Goal: Task Accomplishment & Management: Complete application form

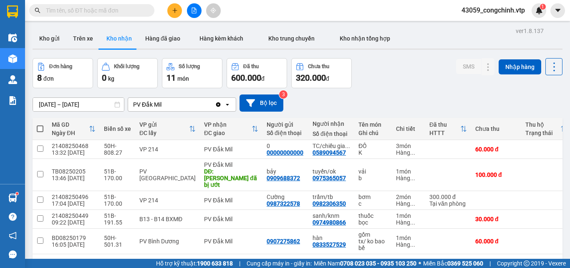
click at [92, 8] on input "text" at bounding box center [95, 10] width 99 height 9
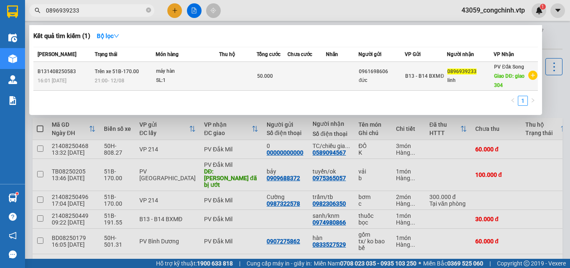
type input "0896939233"
click at [208, 76] on div "SL: 1" at bounding box center [187, 80] width 63 height 9
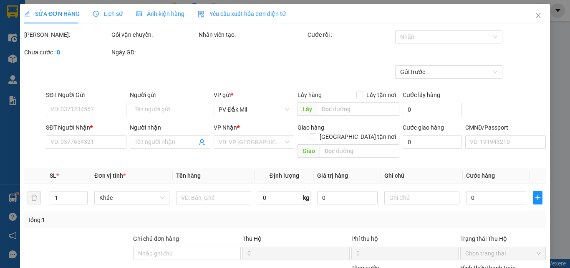
type input "2.500"
type input "0961698606"
type input "đức"
type input "0896939233"
type input "linh"
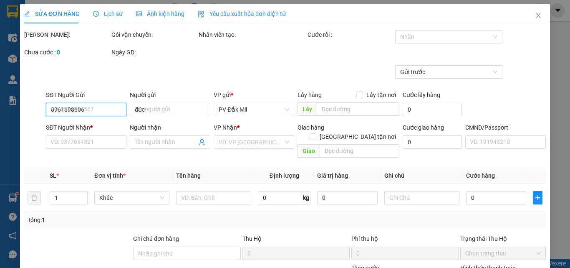
type input "giao 304"
type input "50.000"
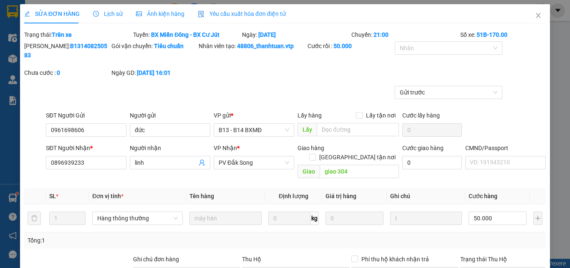
click at [107, 11] on span "Lịch sử" at bounding box center [108, 13] width 30 height 7
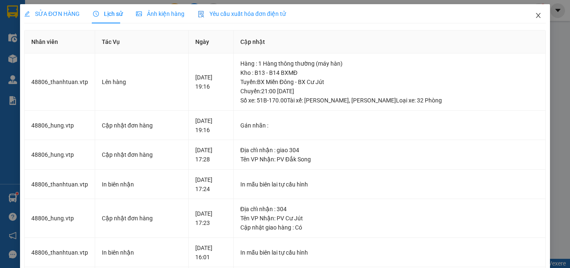
click at [537, 15] on icon "close" at bounding box center [539, 15] width 5 height 5
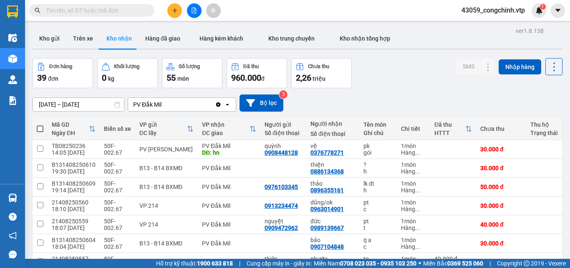
click at [218, 104] on icon "Clear value" at bounding box center [218, 104] width 5 height 5
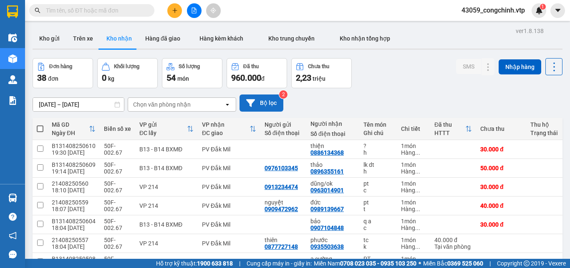
click at [266, 103] on button "Bộ lọc" at bounding box center [262, 102] width 44 height 17
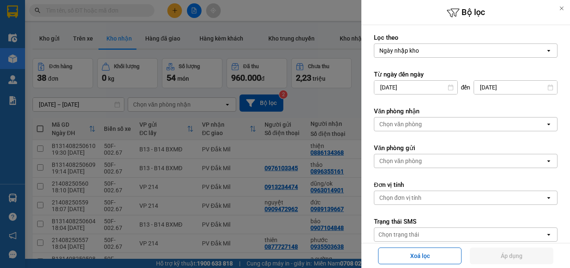
click at [546, 160] on icon "open" at bounding box center [549, 160] width 7 height 7
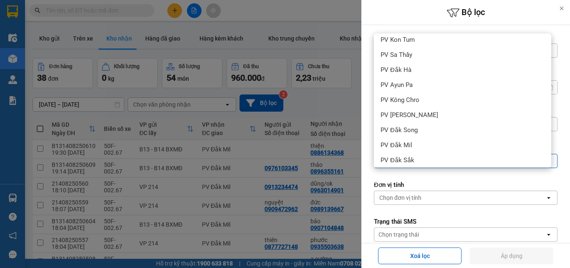
scroll to position [95, 0]
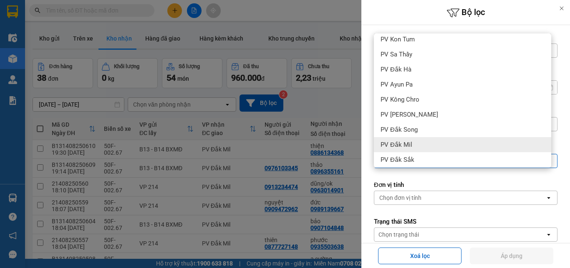
click at [400, 144] on span "PV Đắk Mil" at bounding box center [397, 144] width 32 height 8
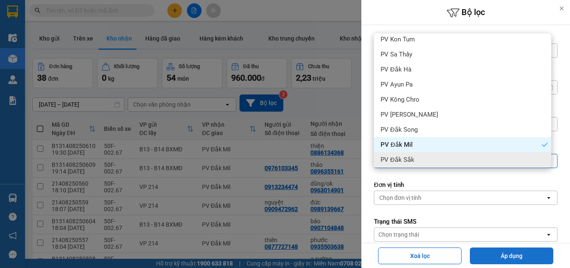
click at [502, 260] on button "Áp dụng" at bounding box center [512, 255] width 84 height 17
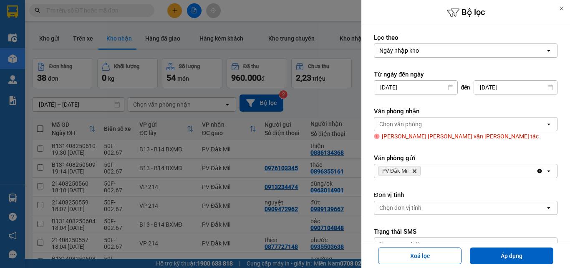
click at [563, 7] on icon at bounding box center [562, 8] width 6 height 6
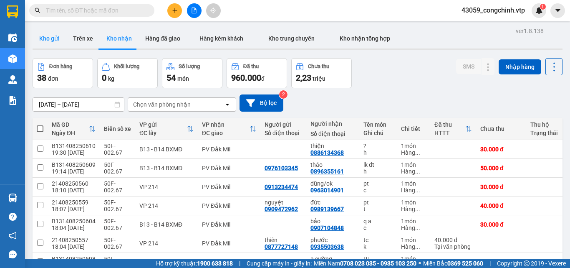
click at [48, 41] on button "Kho gửi" at bounding box center [50, 38] width 34 height 20
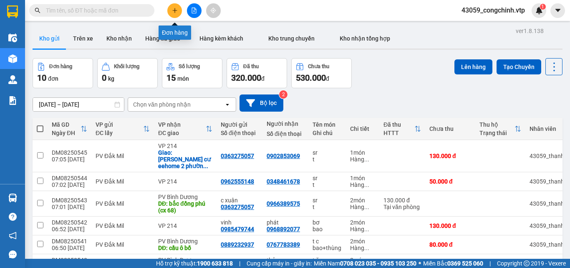
click at [172, 12] on icon "plus" at bounding box center [175, 11] width 6 height 6
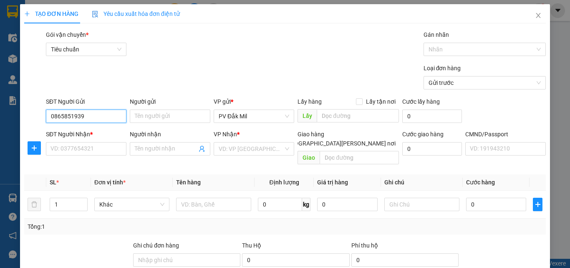
type input "0865851939"
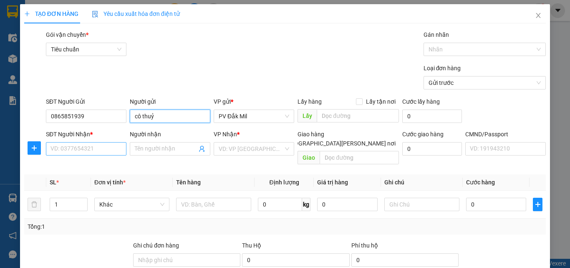
type input "cô thuỷ"
click at [86, 146] on input "SĐT Người Nhận *" at bounding box center [86, 148] width 81 height 13
type input "0949674797"
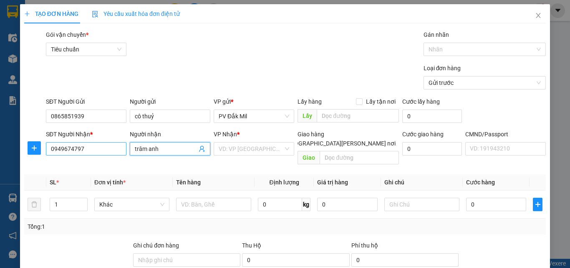
type input "trâm anh"
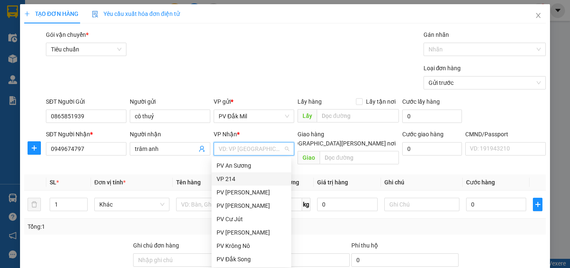
click at [226, 177] on div "VP 214" at bounding box center [252, 178] width 70 height 9
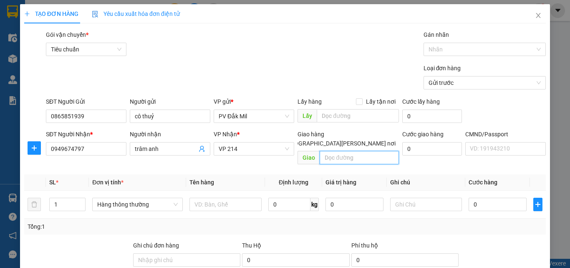
click at [354, 151] on input "text" at bounding box center [359, 157] width 79 height 13
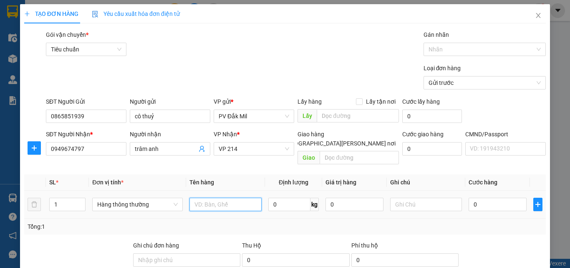
click at [205, 197] on input "text" at bounding box center [226, 203] width 72 height 13
type input "d"
type input "đồ ăn"
click at [407, 197] on input "text" at bounding box center [426, 203] width 72 height 13
type input "thùng"
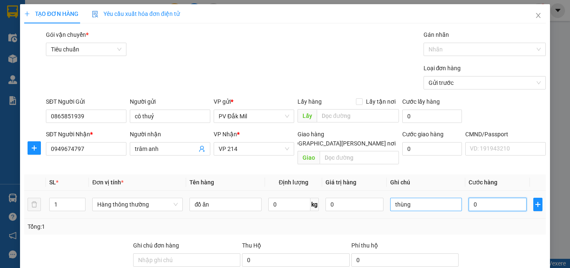
type input "3"
type input "0"
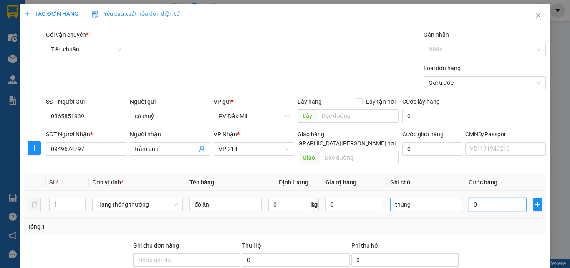
type input "0"
type input "04"
type input "4"
type input "040"
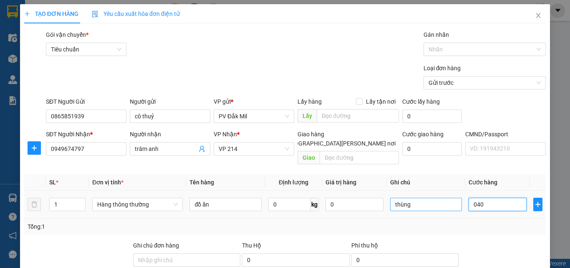
type input "40"
type input "0.400"
type input "400"
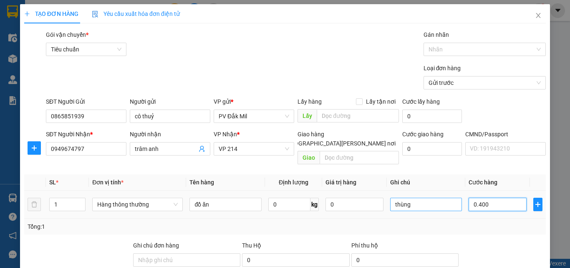
type input "04.000"
type input "4.000"
type input "040.000"
type input "40.000"
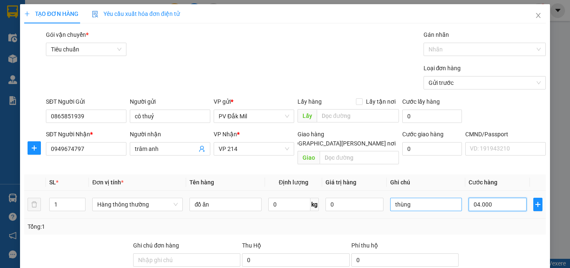
type input "40.000"
type input "0.400"
type input "400"
type input "040"
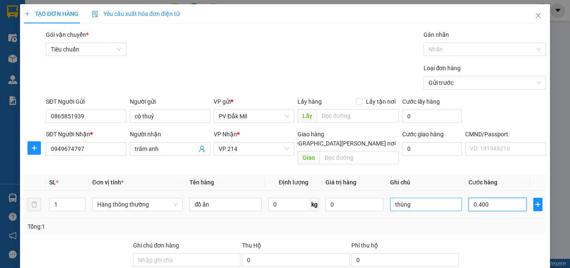
type input "40"
type input "0"
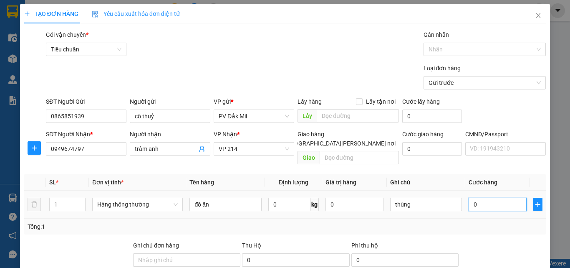
click at [469, 198] on input "0" at bounding box center [498, 203] width 58 height 13
type input "40"
type input "400"
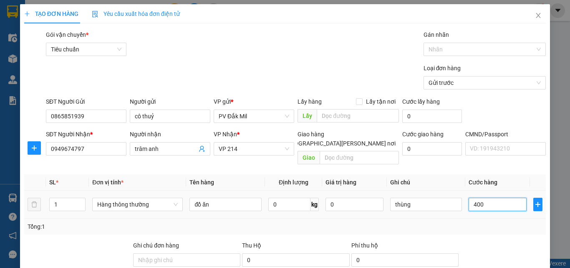
type input "400"
type input "4.000"
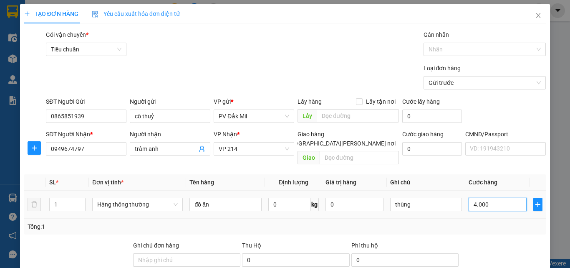
type input "40.000"
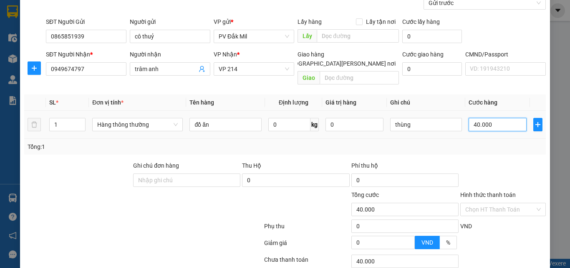
scroll to position [80, 0]
type input "40.000"
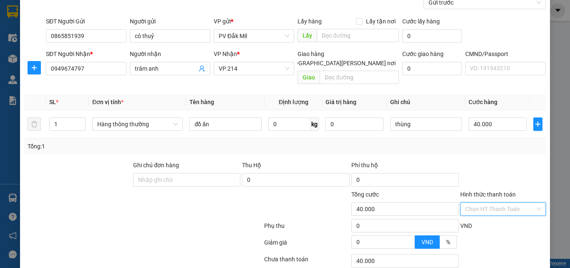
click at [496, 203] on input "Hình thức thanh toán" at bounding box center [501, 208] width 70 height 13
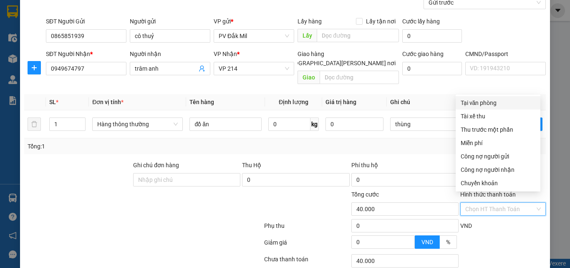
click at [484, 103] on div "Tại văn phòng" at bounding box center [498, 102] width 75 height 9
type input "0"
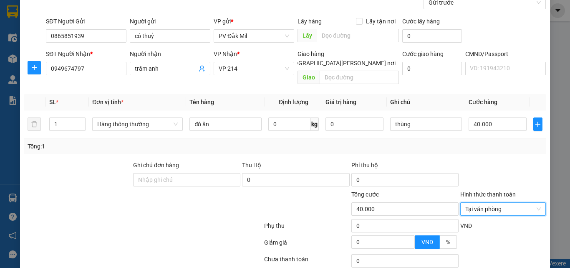
scroll to position [134, 0]
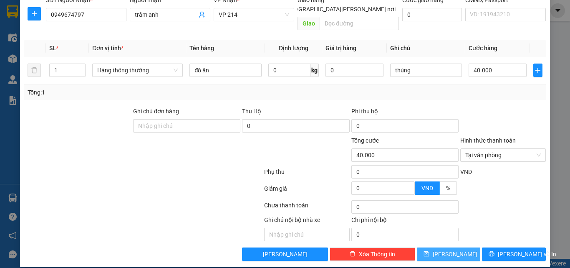
click at [430, 251] on icon "save" at bounding box center [427, 254] width 6 height 6
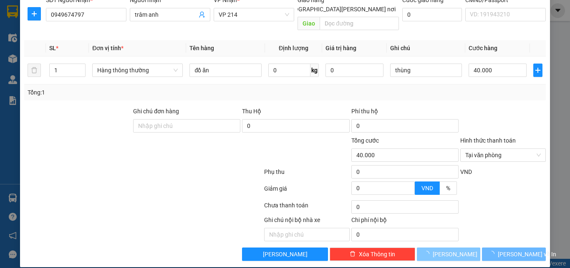
type input "0"
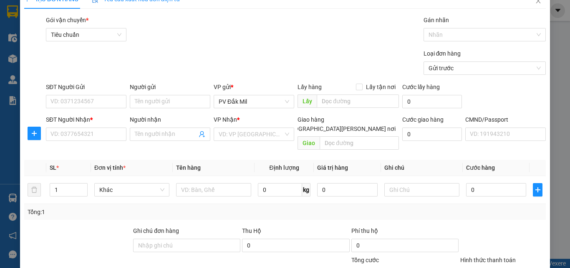
scroll to position [14, 0]
click at [535, 4] on icon "close" at bounding box center [538, 1] width 7 height 7
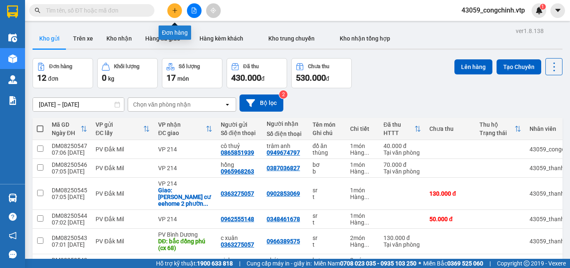
click at [176, 12] on icon "plus" at bounding box center [175, 11] width 6 height 6
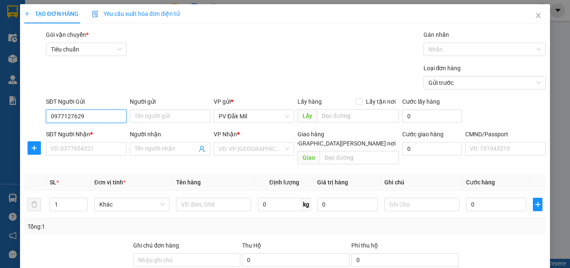
type input "0977127629"
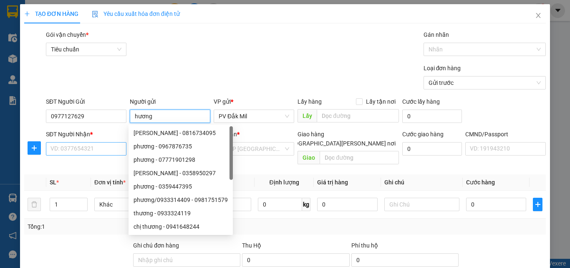
type input "hương"
click at [89, 151] on input "SĐT Người Nhận *" at bounding box center [86, 148] width 81 height 13
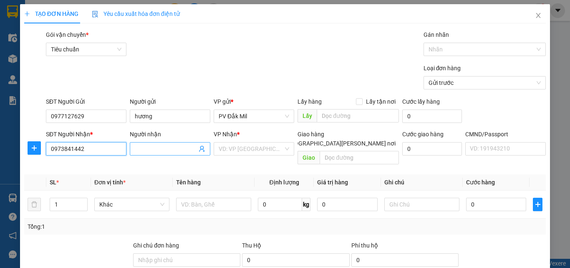
type input "0973841442"
click at [144, 150] on input "Người nhận" at bounding box center [166, 148] width 62 height 9
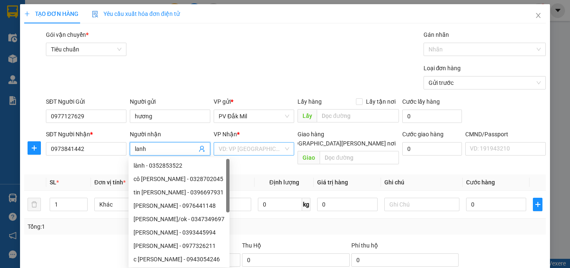
type input "lanh"
click at [240, 149] on input "search" at bounding box center [251, 148] width 65 height 13
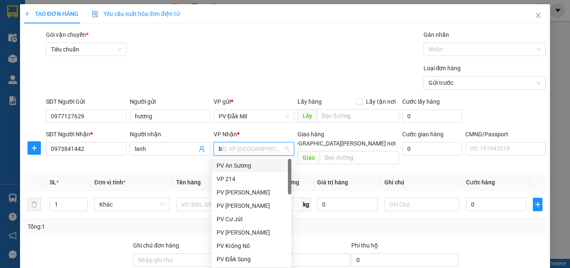
type input "bd"
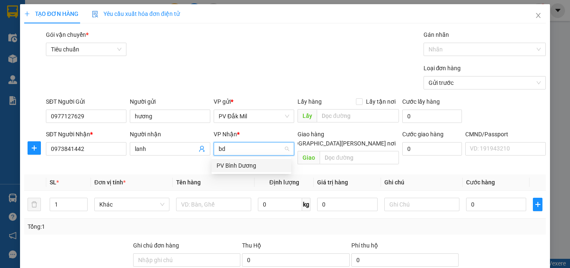
click at [240, 164] on div "PV Bình Dương" at bounding box center [252, 165] width 70 height 9
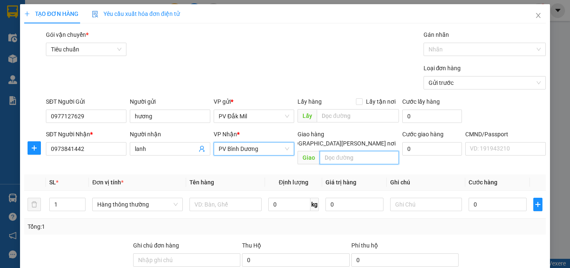
click at [349, 151] on input "text" at bounding box center [359, 157] width 79 height 13
type input "~4 Dất Thánh"
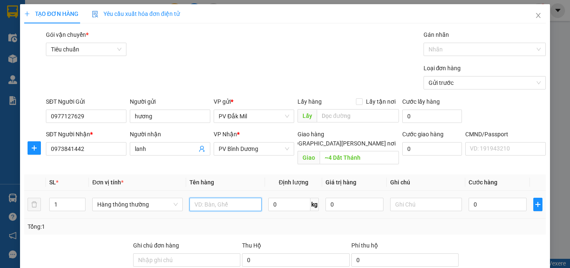
click at [213, 197] on input "text" at bounding box center [226, 203] width 72 height 13
type input "tc"
click at [400, 197] on input "text" at bounding box center [426, 203] width 72 height 13
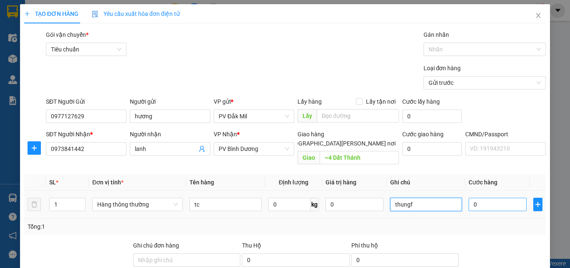
type input "thungf"
click at [469, 197] on input "0" at bounding box center [498, 203] width 58 height 13
type input "5"
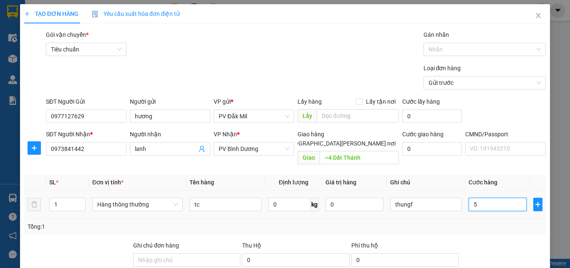
type input "50"
type input "500"
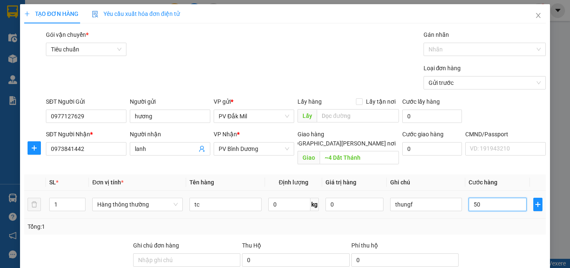
type input "500"
type input "5.000"
type input "50.000"
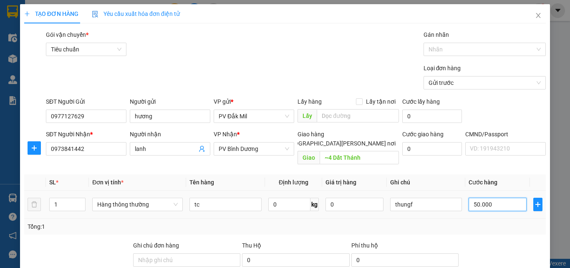
type input "50.000"
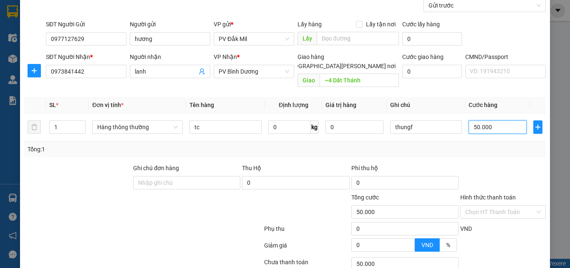
scroll to position [78, 0]
type input "50.000"
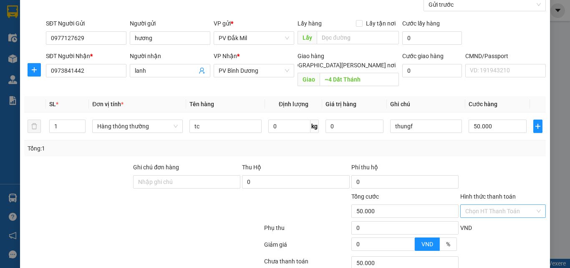
click at [506, 205] on input "Hình thức thanh toán" at bounding box center [501, 211] width 70 height 13
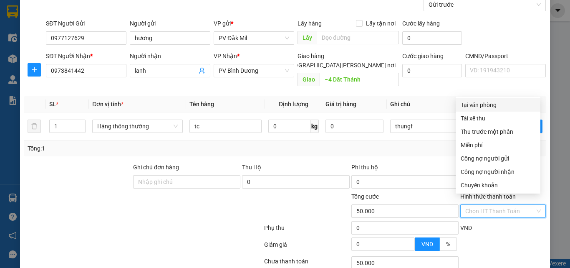
click at [490, 104] on div "Tại văn phòng" at bounding box center [498, 104] width 75 height 9
type input "0"
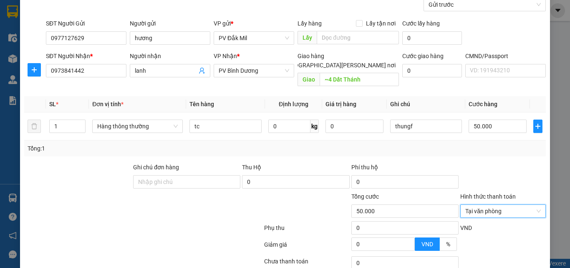
scroll to position [134, 0]
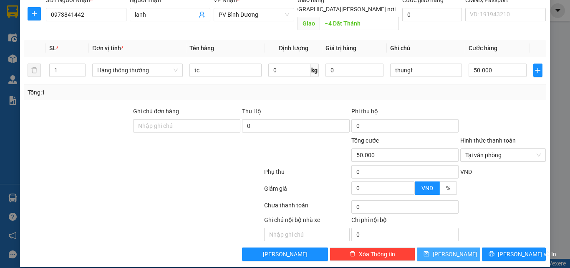
click at [430, 251] on icon "save" at bounding box center [427, 254] width 6 height 6
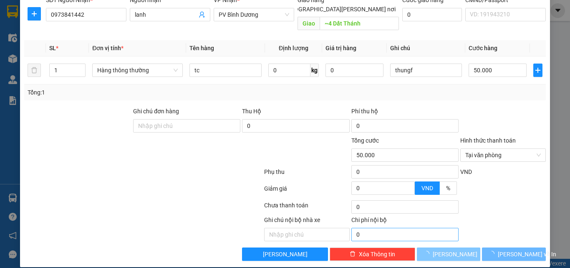
type input "0"
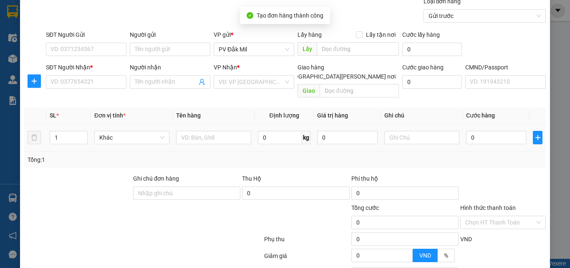
scroll to position [66, 0]
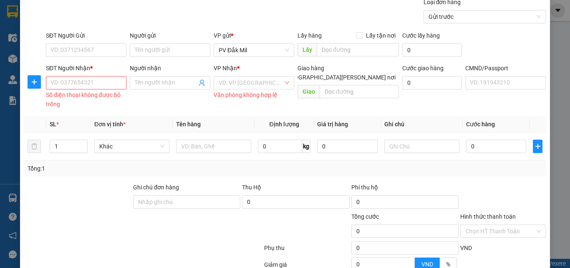
scroll to position [0, 0]
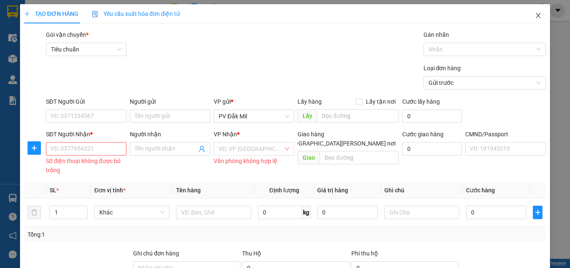
click at [535, 19] on icon "close" at bounding box center [538, 15] width 7 height 7
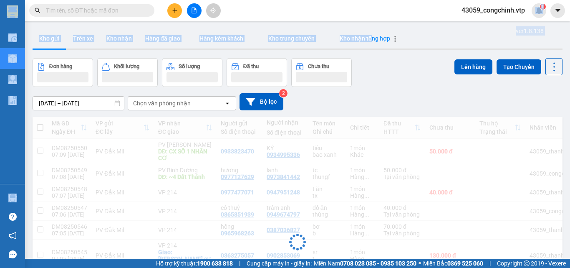
click at [369, 47] on section "Kết quả [PERSON_NAME] ( 0 ) Bộ lọc No Data 43059_congchinh.vtp 1 Điều [PERSON_N…" at bounding box center [285, 134] width 570 height 268
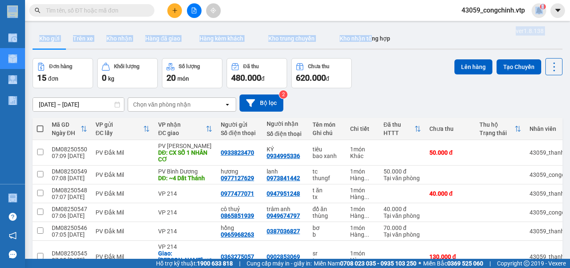
click at [119, 43] on button "Kho nhận" at bounding box center [119, 38] width 39 height 20
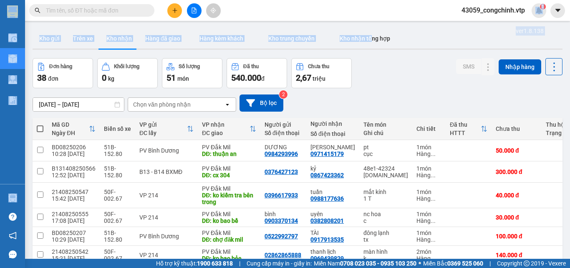
click at [132, 28] on div "ver 1.8.138 Kho gửi Trên xe [PERSON_NAME] Hàng đã giao Hàng kèm khách [PERSON_N…" at bounding box center [297, 200] width 537 height 351
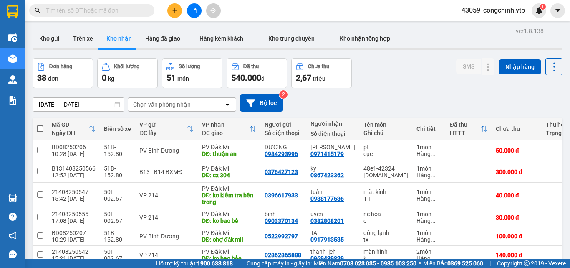
click at [425, 15] on div "Kết quả [PERSON_NAME] ( 0 ) Bộ lọc No Data 43059_congchinh.vtp 1" at bounding box center [285, 10] width 570 height 21
click at [99, 6] on input "text" at bounding box center [95, 10] width 99 height 9
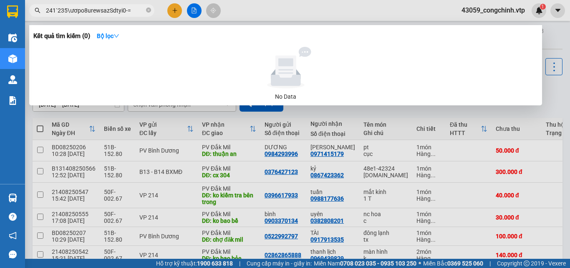
type input "241`235\ươpo8urewsazSdtyi0-=\"
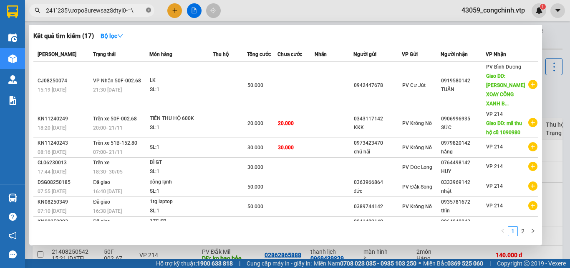
click at [150, 11] on icon "close-circle" at bounding box center [148, 10] width 5 height 5
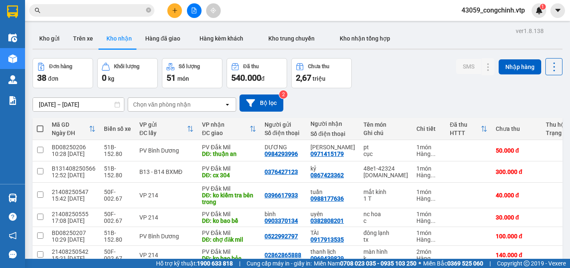
click at [420, 82] on div "Đơn hàng 38 đơn [PERSON_NAME] 0 kg Số [PERSON_NAME] 51 món Đã thu 540.000 [PERS…" at bounding box center [298, 73] width 530 height 30
